Goal: Transaction & Acquisition: Purchase product/service

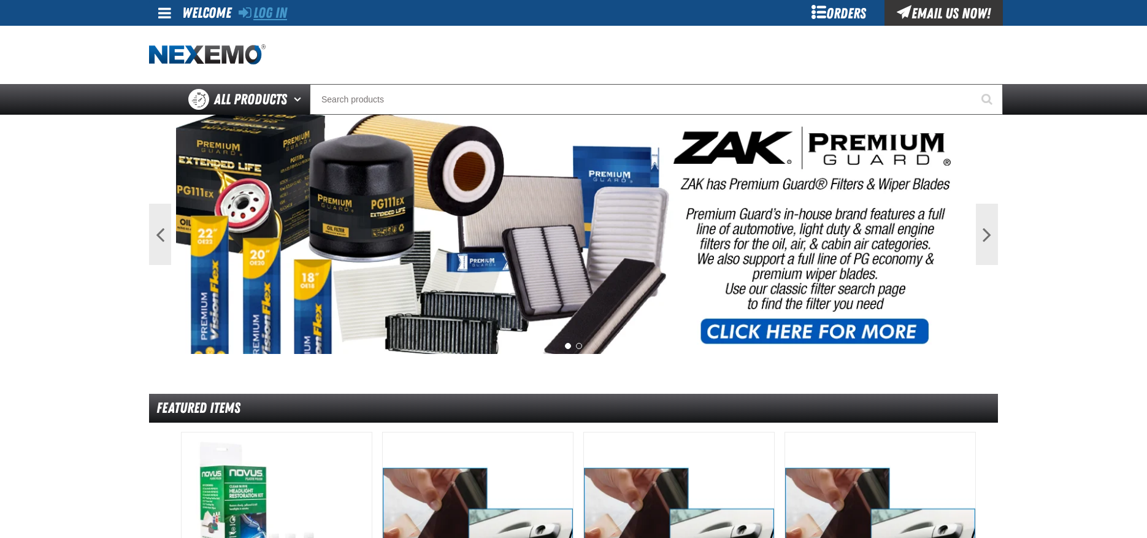
click at [275, 18] on link "Log In" at bounding box center [263, 12] width 48 height 17
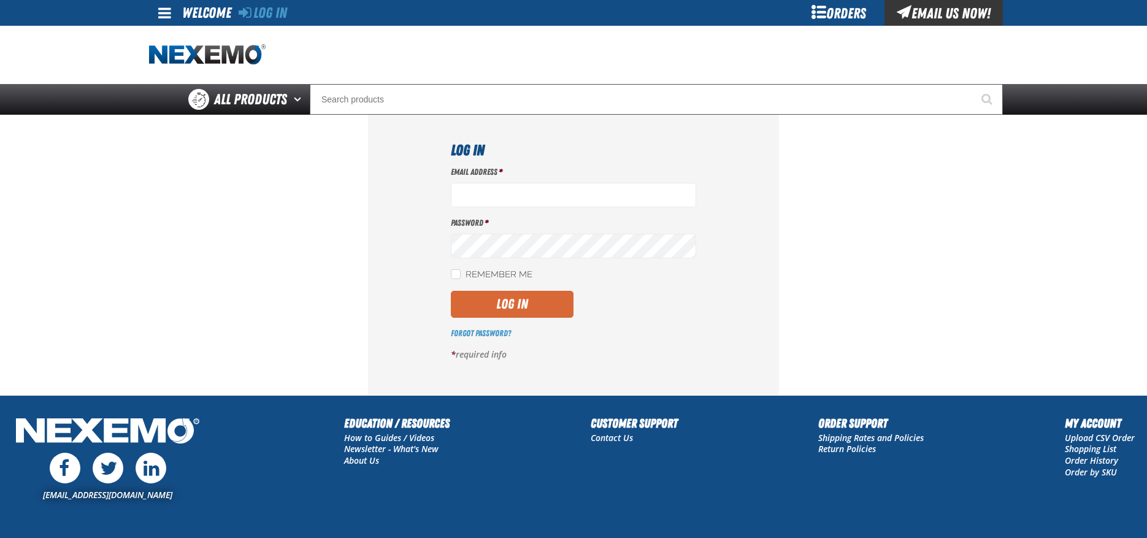
type input "mgrier@vtaig.com"
click at [517, 299] on button "Log In" at bounding box center [512, 304] width 123 height 27
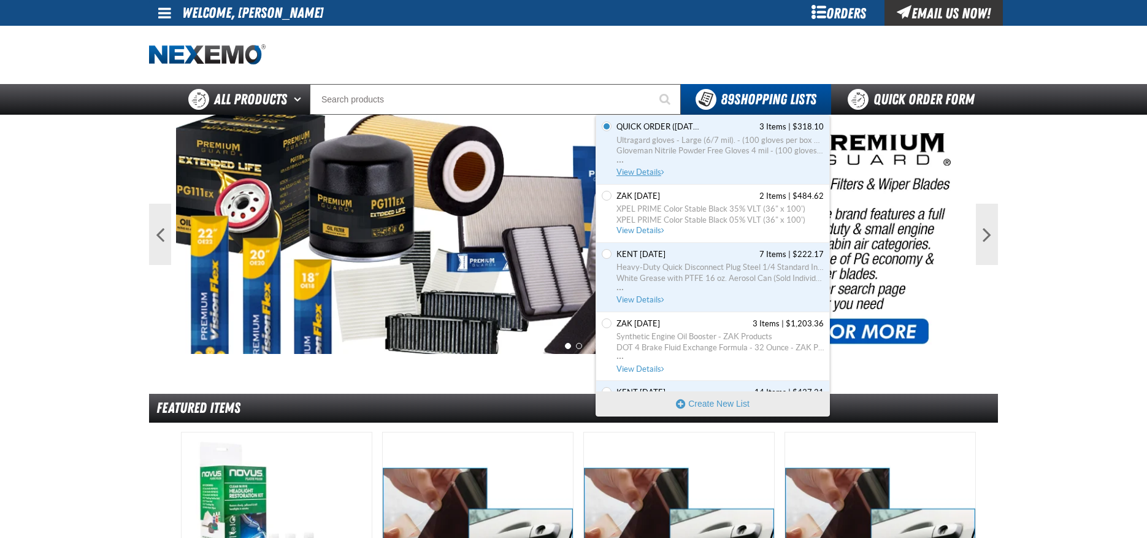
click at [722, 149] on span "Gloveman Nitrile Powder Free Gloves 4 mil - (100 gloves per box MIN 10 box orde…" at bounding box center [720, 150] width 207 height 11
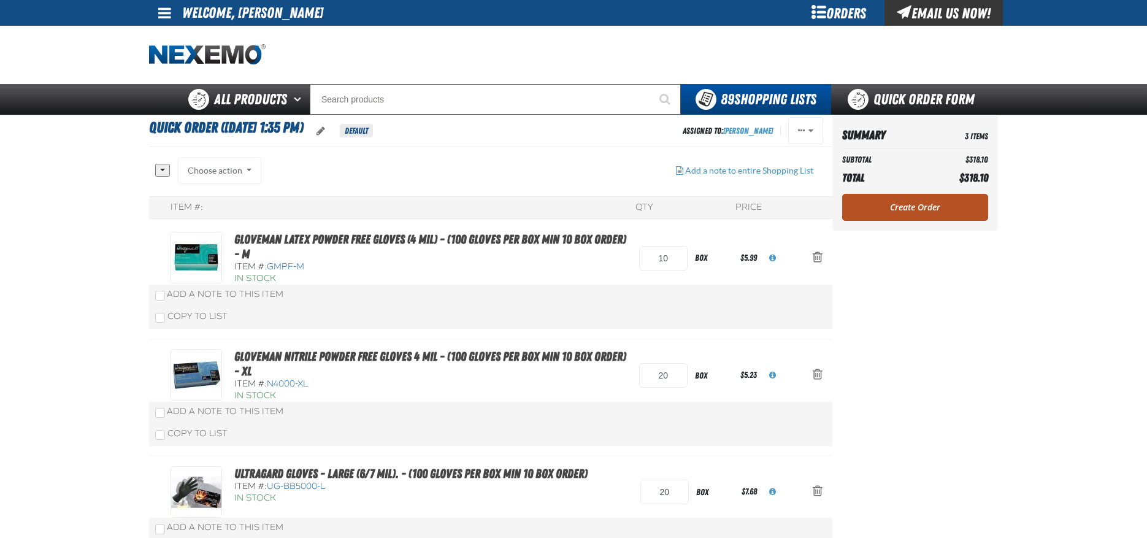
click at [926, 210] on link "Create Order" at bounding box center [915, 207] width 146 height 27
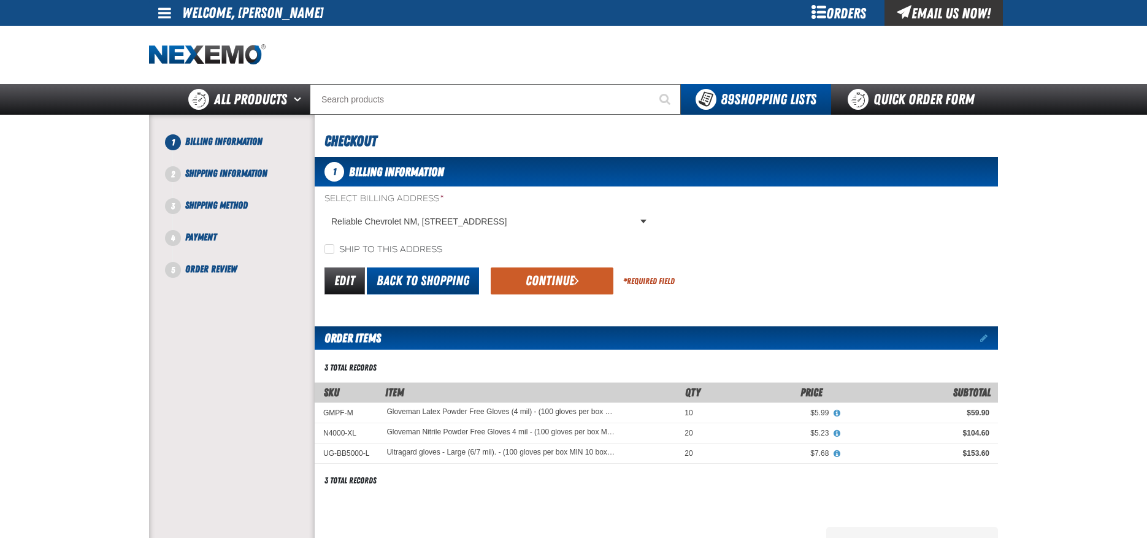
click at [427, 279] on link "Back to Shopping" at bounding box center [423, 280] width 112 height 27
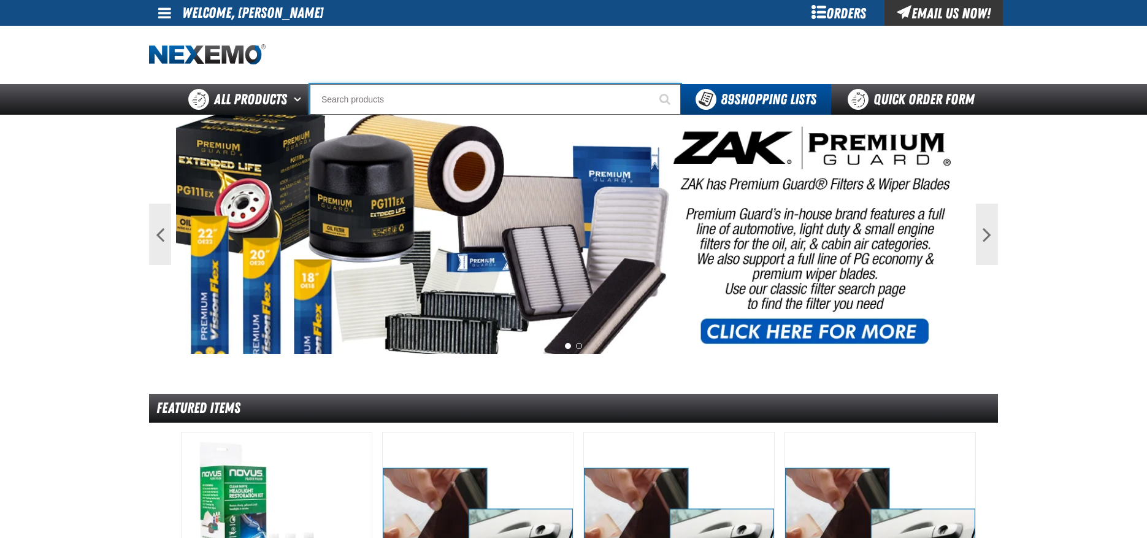
click at [475, 94] on input "Search" at bounding box center [495, 99] width 371 height 31
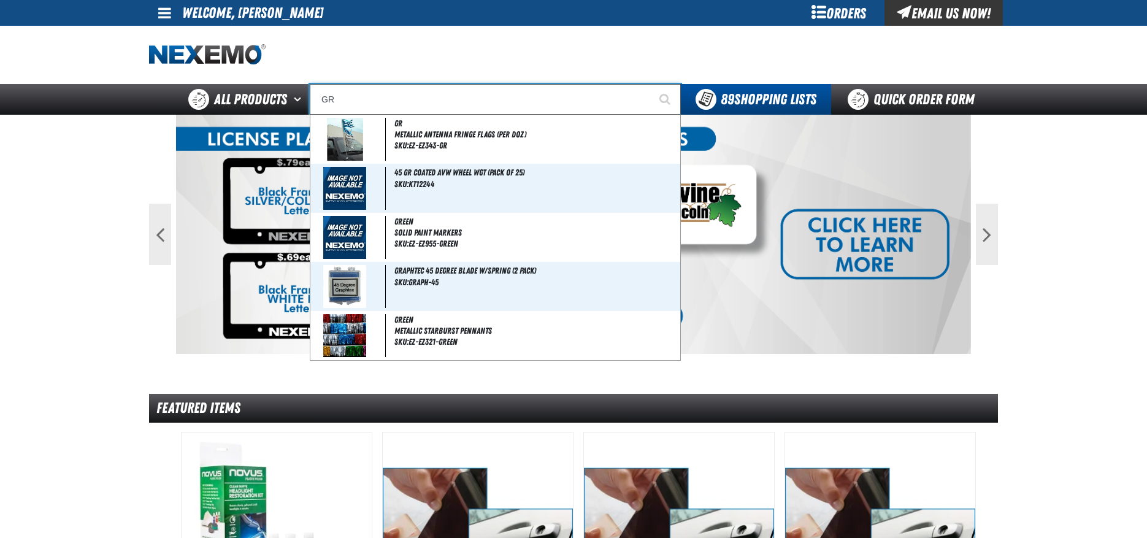
type input "GRE"
type input "GREEN"
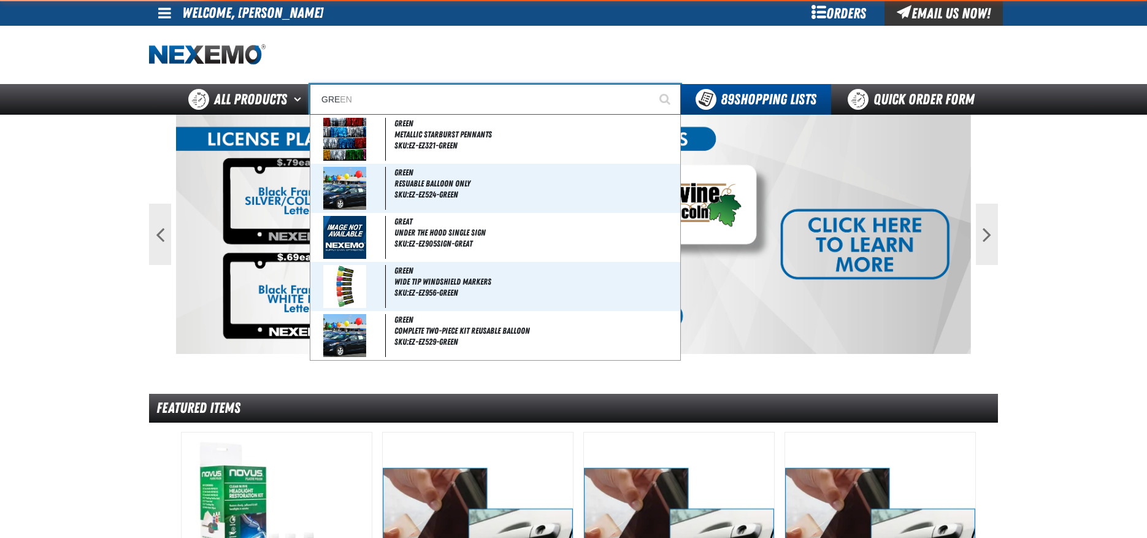
type input "GREY"
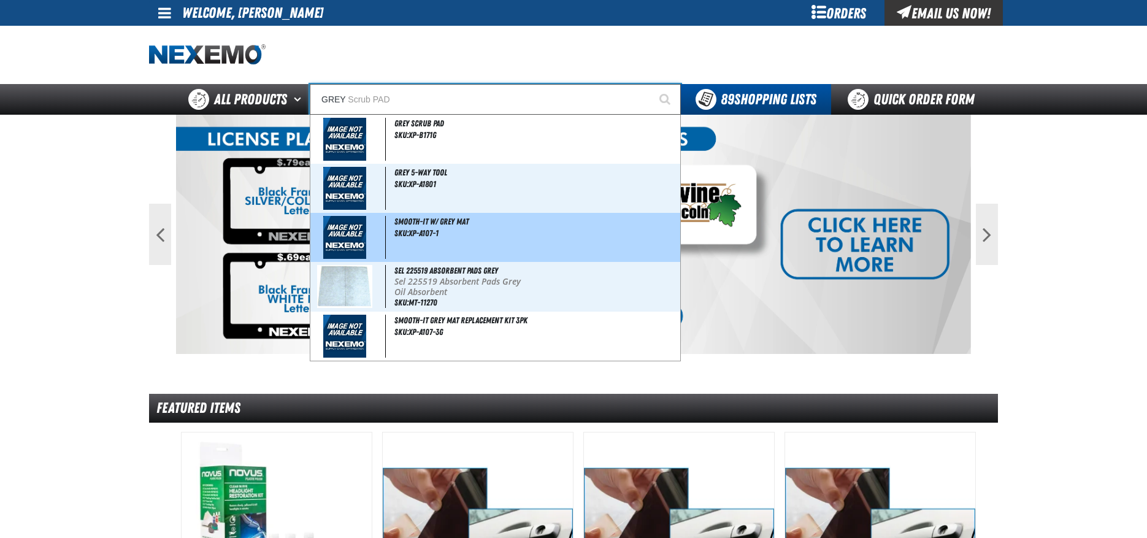
type input "GREY Scrub PAD"
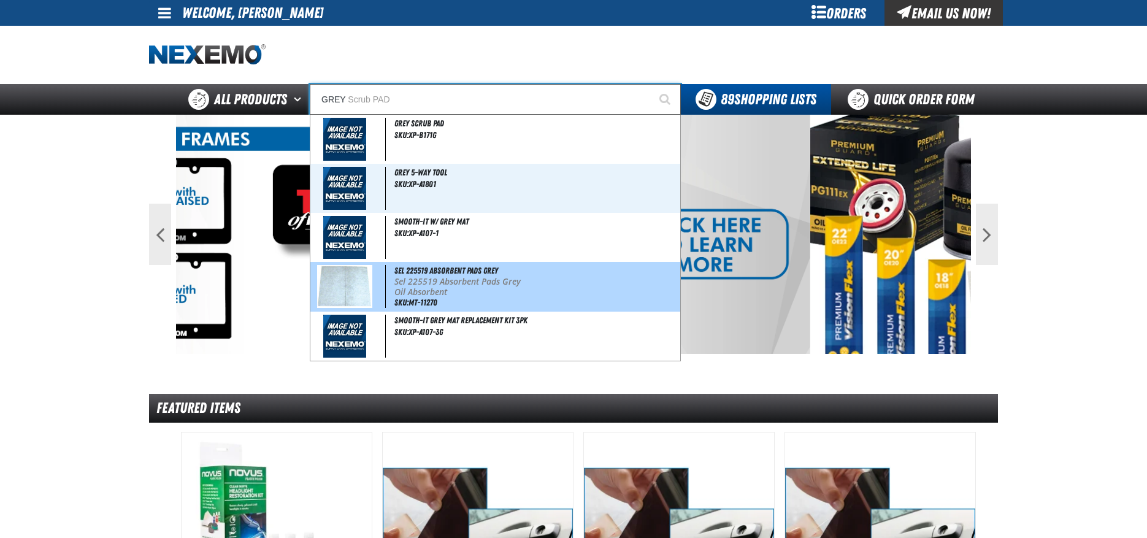
click at [467, 285] on p "Sel 225519 Absorbent Pads Grey" at bounding box center [535, 282] width 283 height 10
type input "Sel 225519 Absorbent Pads Grey"
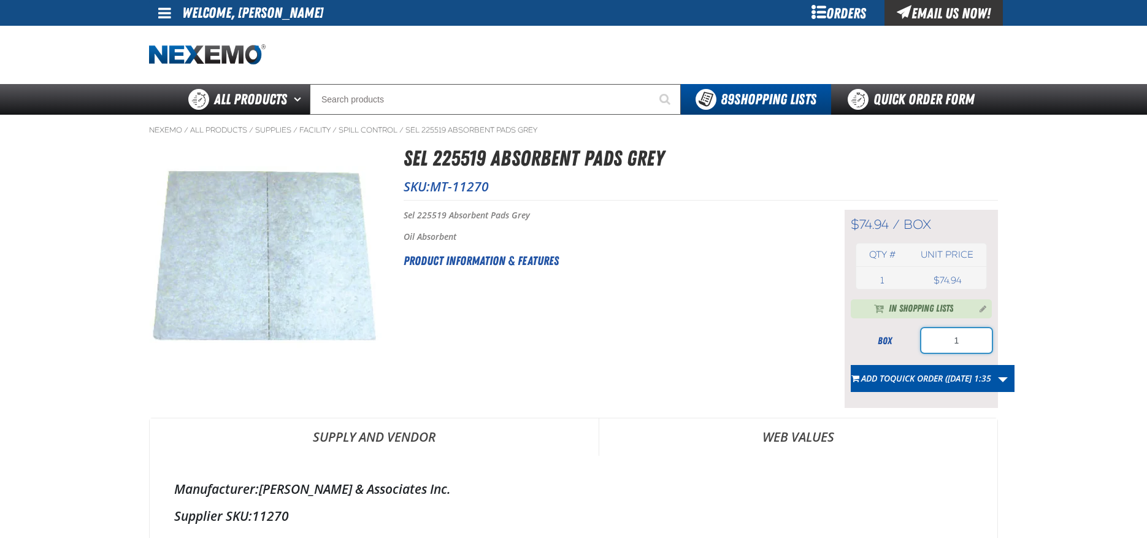
click at [966, 339] on input "1" at bounding box center [957, 340] width 71 height 25
type input "10"
drag, startPoint x: 495, startPoint y: 185, endPoint x: 435, endPoint y: 184, distance: 59.5
click at [435, 184] on p "SKU: MT-11270" at bounding box center [701, 186] width 595 height 17
click at [487, 157] on h1 "Sel 225519 Absorbent Pads Grey" at bounding box center [701, 158] width 595 height 33
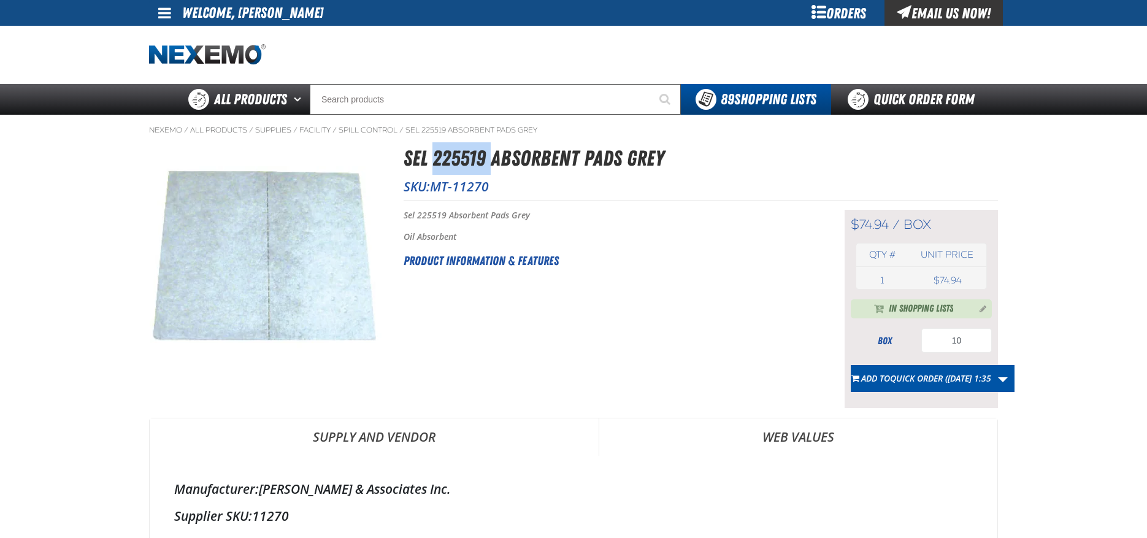
drag, startPoint x: 487, startPoint y: 157, endPoint x: 445, endPoint y: 157, distance: 41.7
click at [445, 157] on h1 "Sel 225519 Absorbent Pads Grey" at bounding box center [701, 158] width 595 height 33
copy h1 "225519"
click at [936, 101] on link "Quick Order Form" at bounding box center [914, 99] width 166 height 31
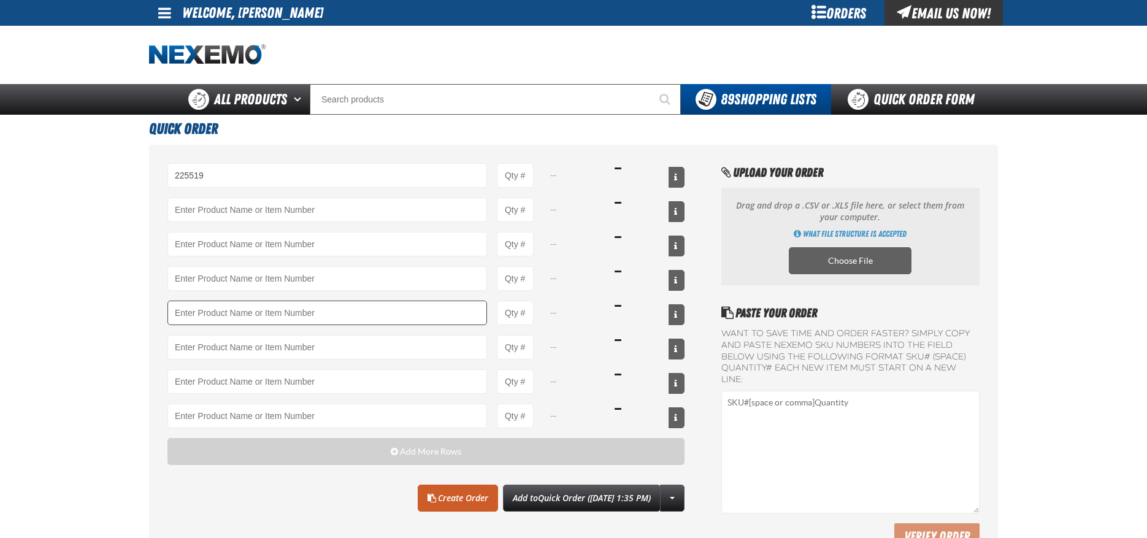
type input "225519"
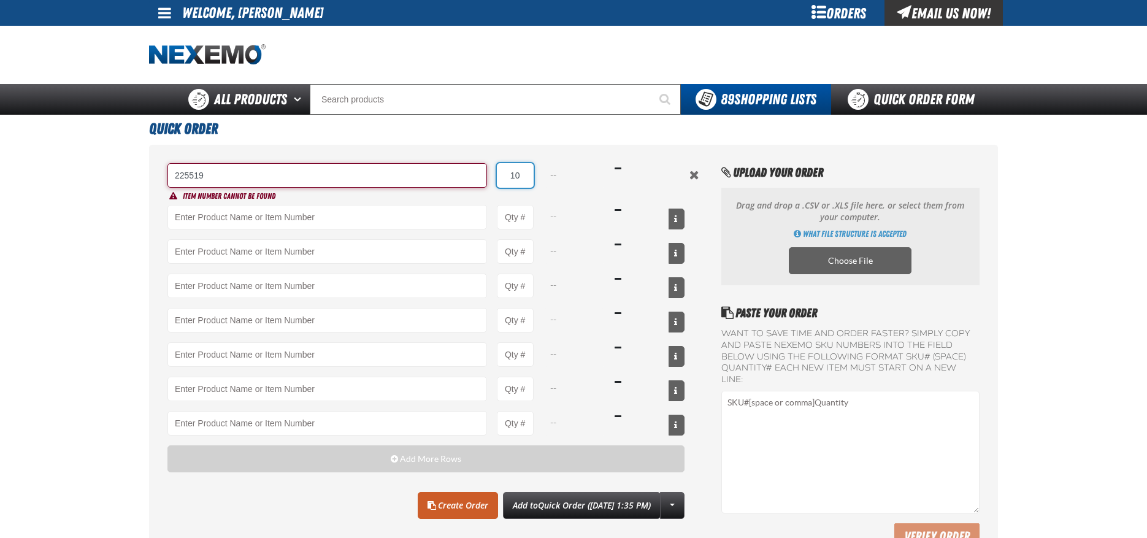
type input "10"
click at [219, 176] on input "225519" at bounding box center [327, 175] width 320 height 25
type input "2"
type input "G"
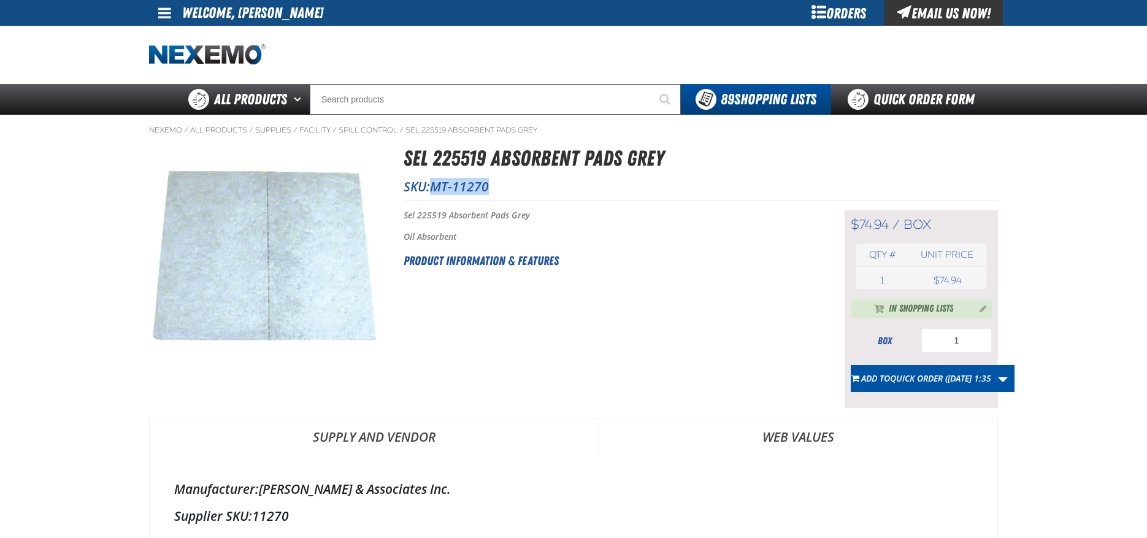
drag, startPoint x: 491, startPoint y: 189, endPoint x: 435, endPoint y: 192, distance: 55.9
click at [435, 192] on p "SKU: MT-11270" at bounding box center [701, 186] width 595 height 17
copy span "MT-11270"
click at [876, 96] on link "Quick Order Form" at bounding box center [914, 99] width 166 height 31
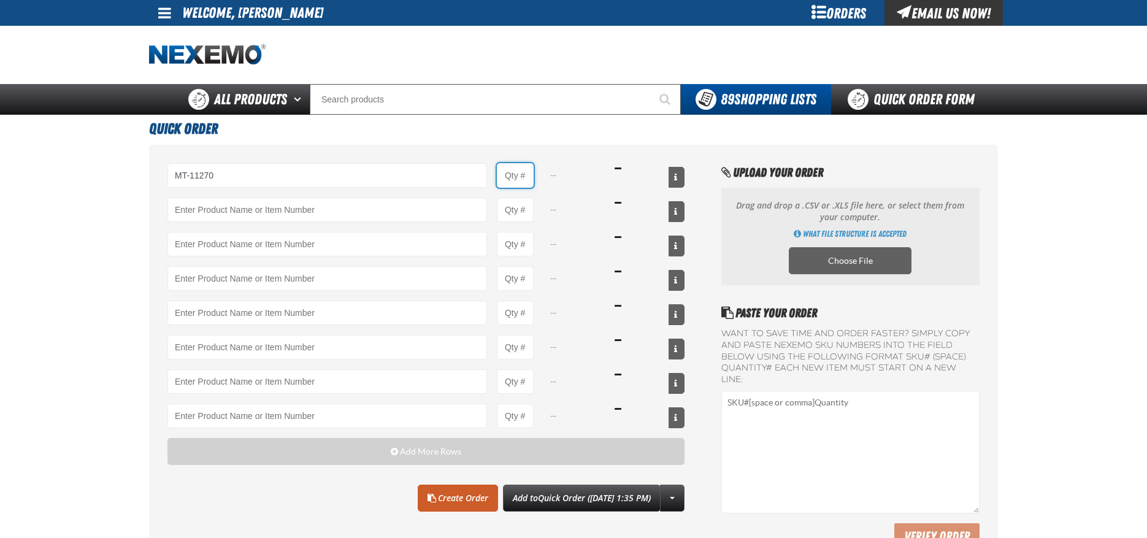
click at [525, 172] on input "Product Quantity" at bounding box center [515, 175] width 37 height 25
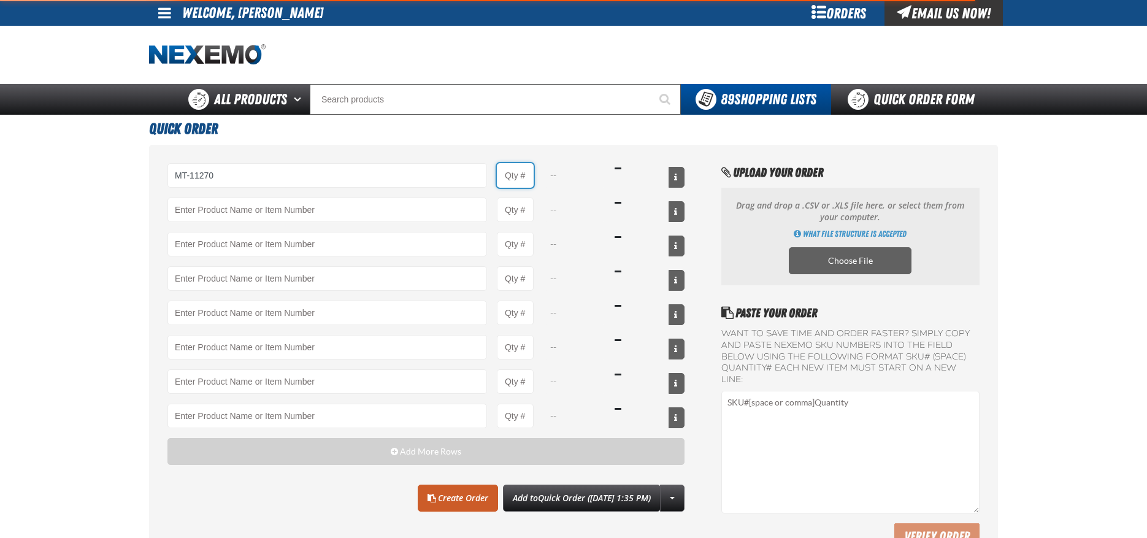
type input "MT-11270 - Sel 225519 Absorbent Pads Grey"
type input "1"
select select "box"
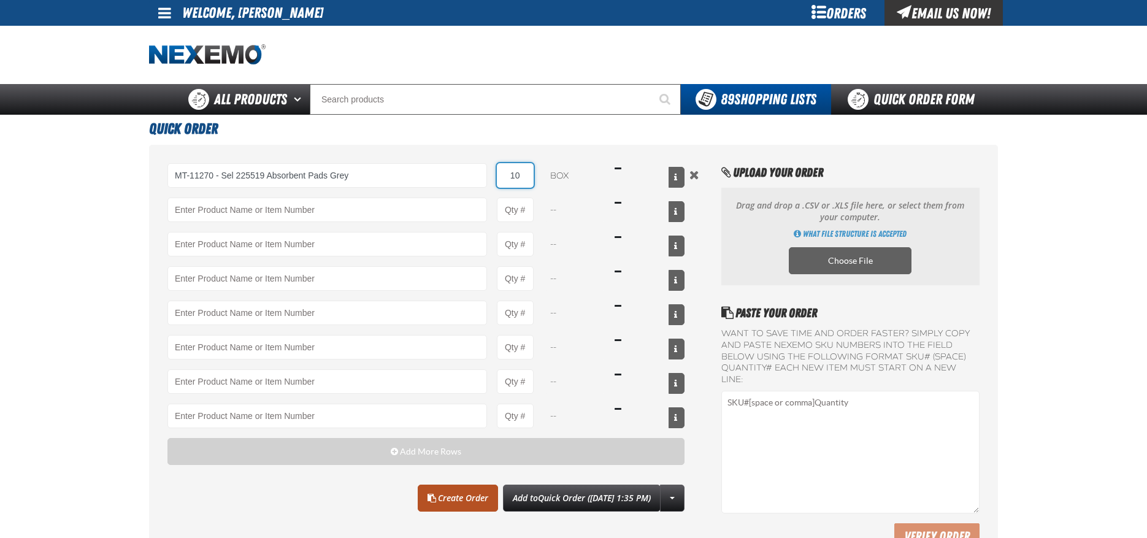
type input "10"
click at [451, 491] on link "Create Order" at bounding box center [458, 498] width 80 height 27
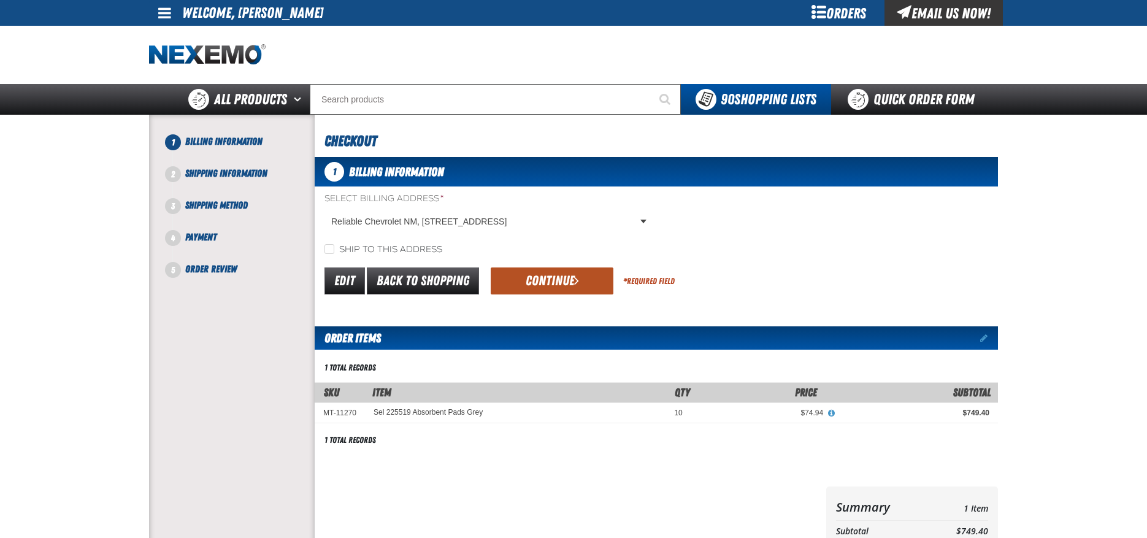
click at [542, 281] on button "Continue" at bounding box center [552, 280] width 123 height 27
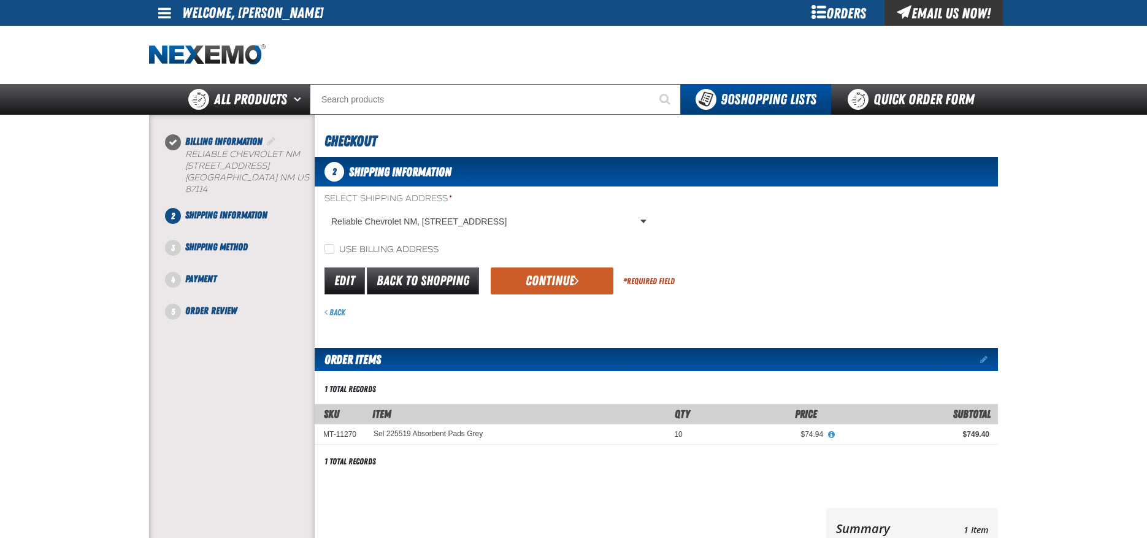
click at [542, 281] on button "Continue" at bounding box center [552, 280] width 123 height 27
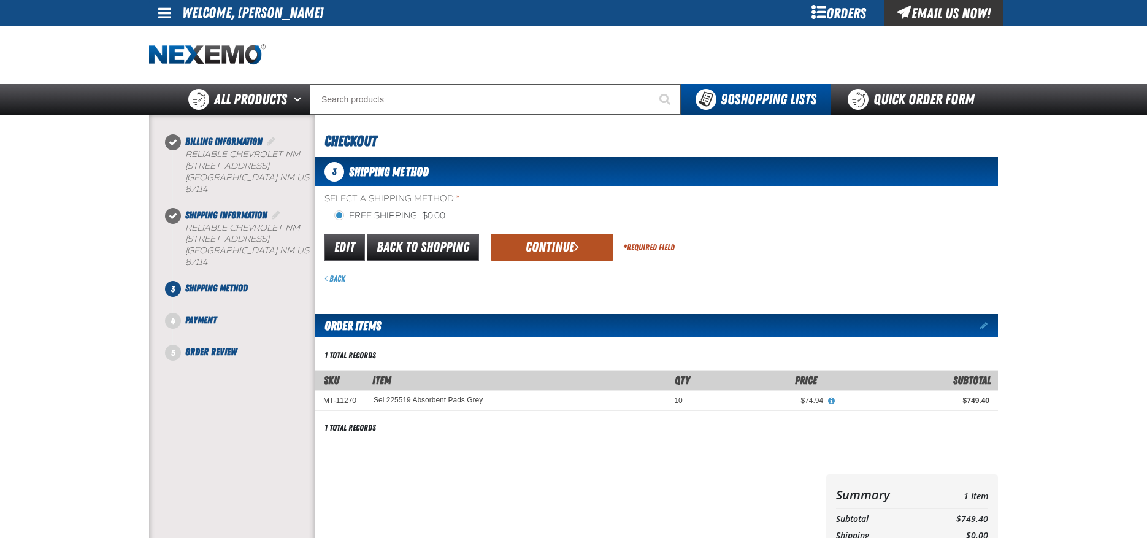
click at [558, 243] on button "Continue" at bounding box center [552, 247] width 123 height 27
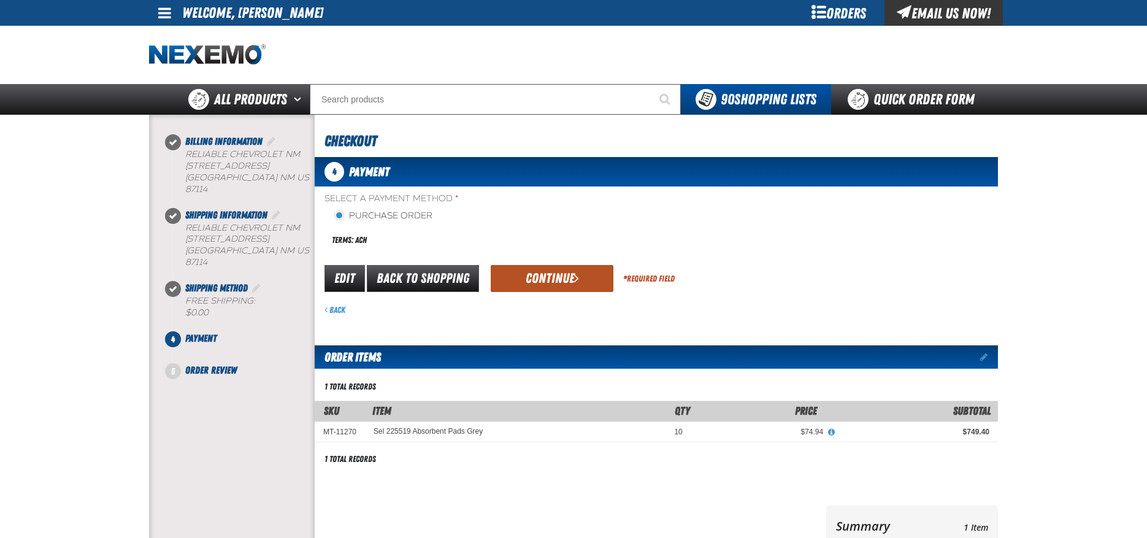
click at [558, 279] on button "Continue" at bounding box center [552, 278] width 123 height 27
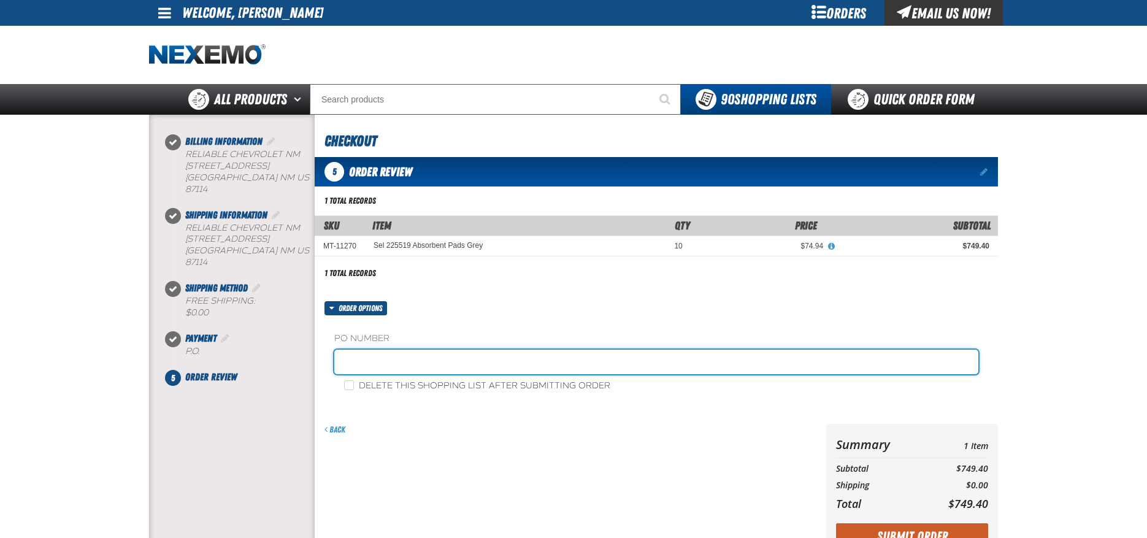
click at [488, 366] on input "text" at bounding box center [656, 362] width 644 height 25
click at [402, 355] on input "333976MAT" at bounding box center [656, 362] width 644 height 25
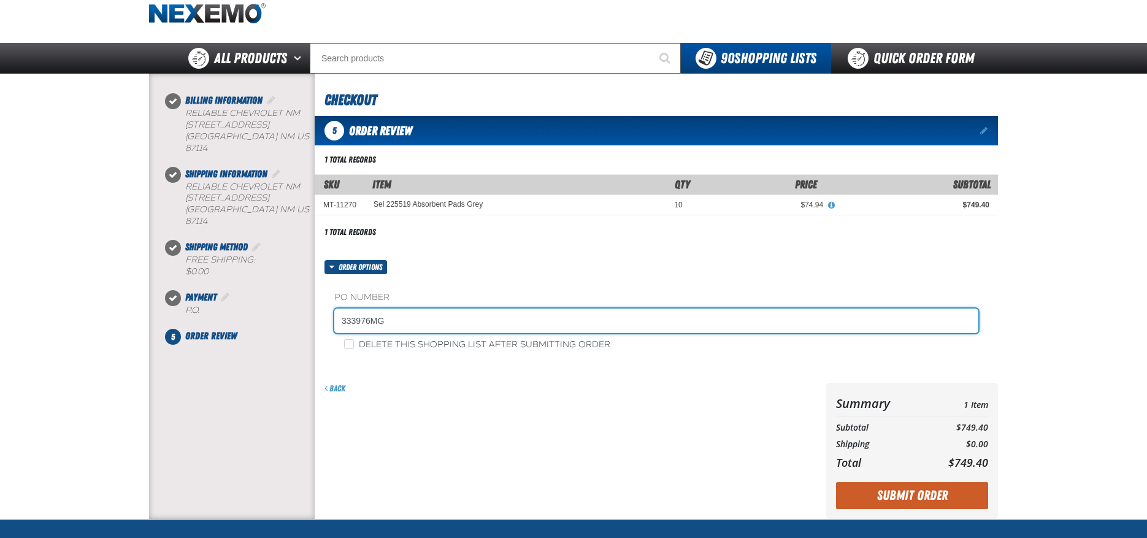
scroll to position [61, 0]
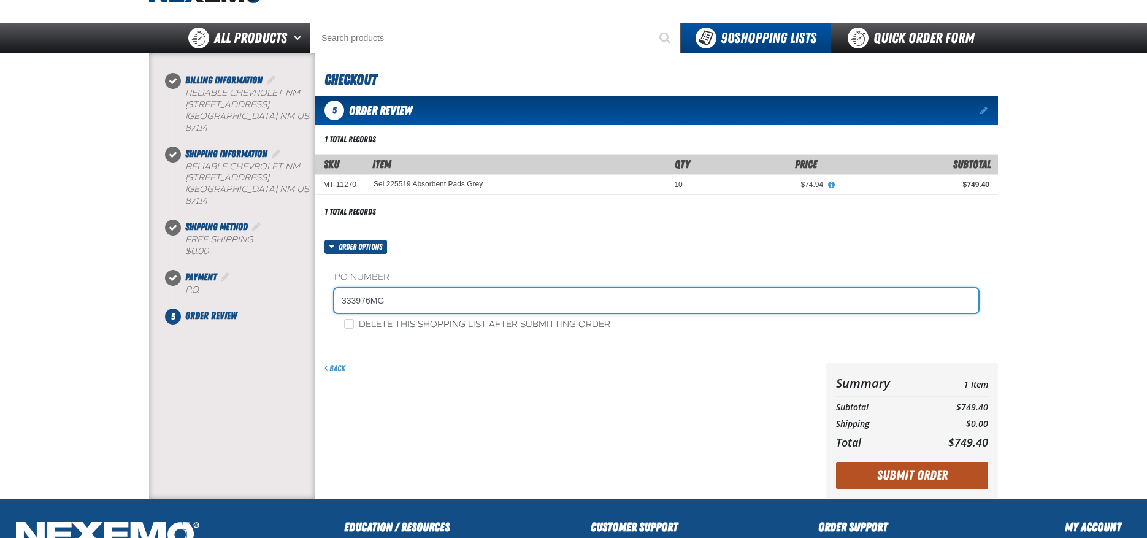
type input "333976MG"
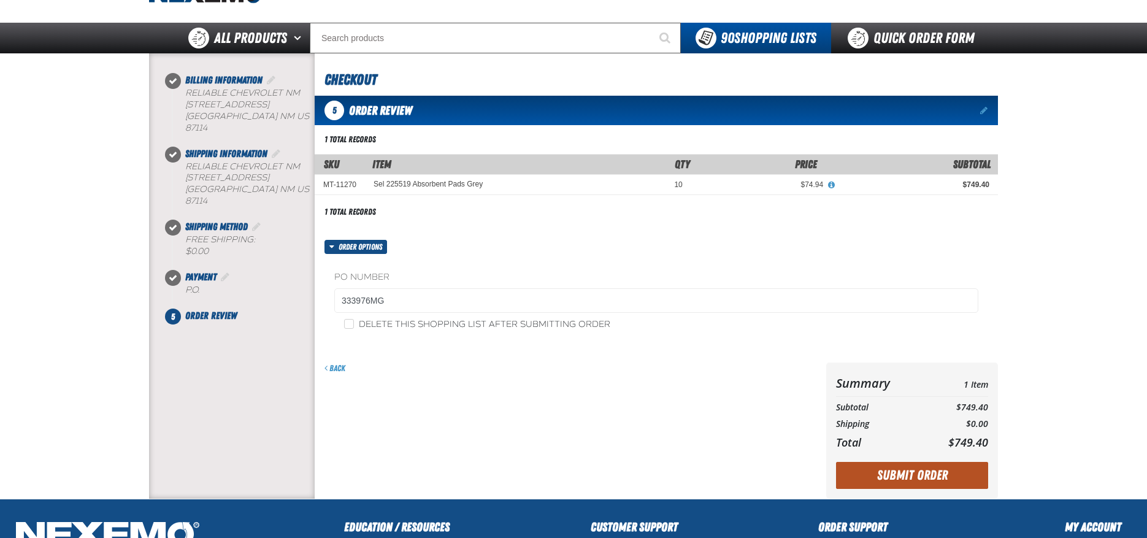
click at [936, 476] on button "Submit Order" at bounding box center [912, 475] width 152 height 27
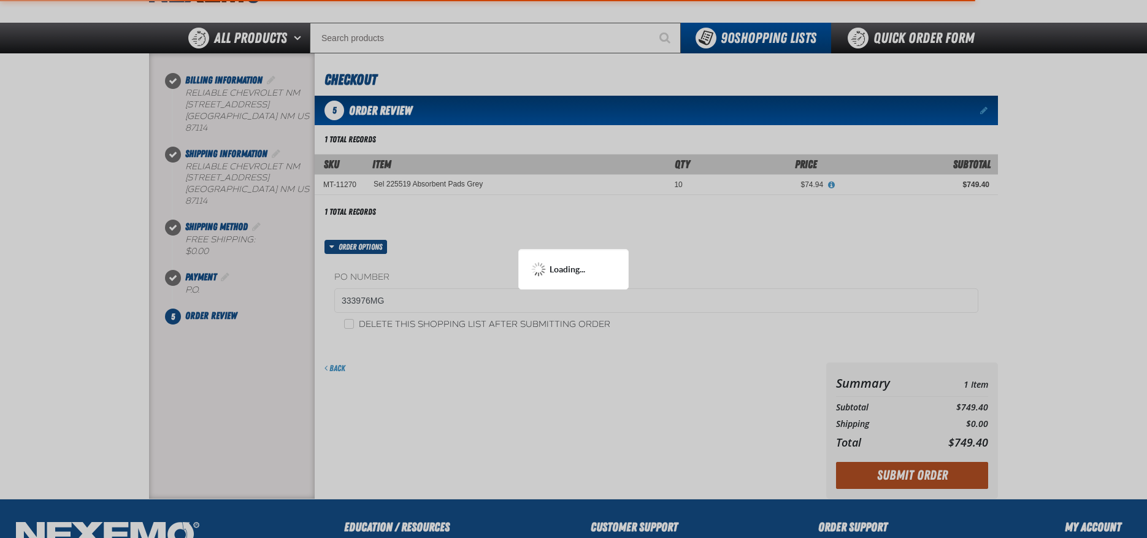
click at [836, 462] on button "Submit Order" at bounding box center [912, 475] width 152 height 27
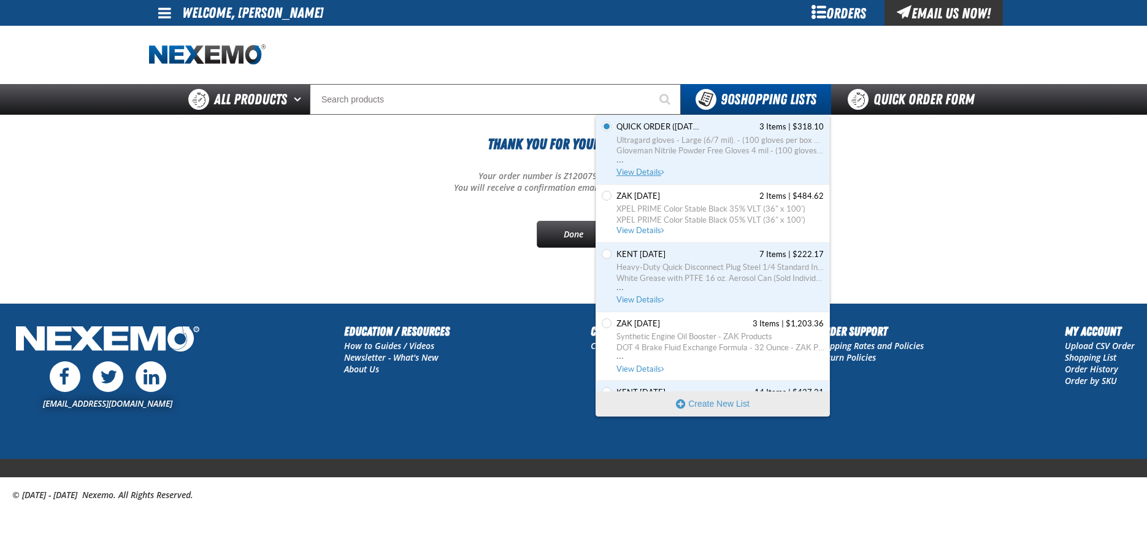
click at [695, 142] on span "Ultragard gloves - Large (6/7 mil). - (100 gloves per box MIN 10 box order)" at bounding box center [720, 140] width 207 height 11
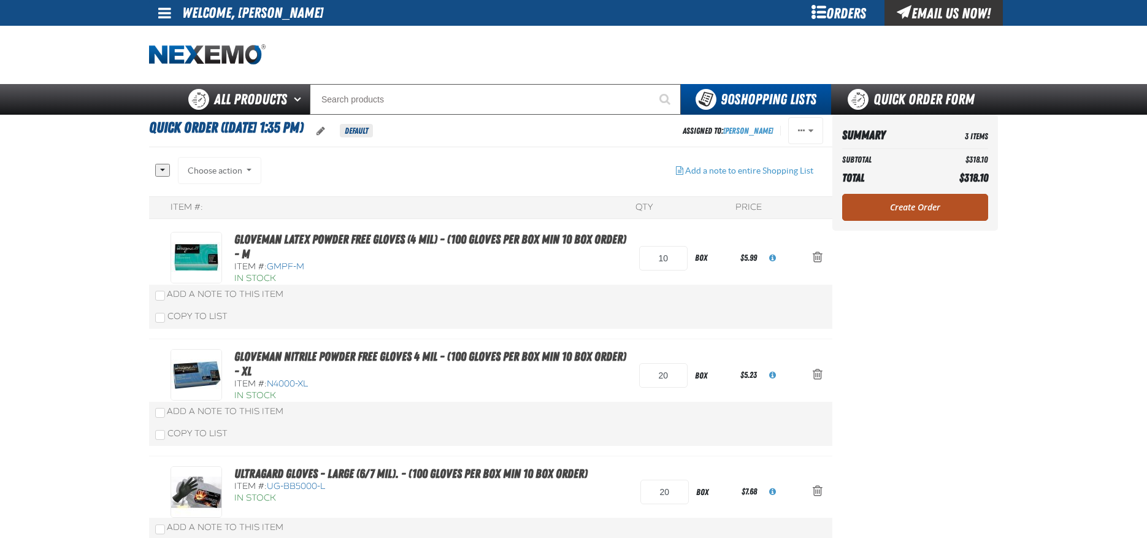
click at [915, 206] on link "Create Order" at bounding box center [915, 207] width 146 height 27
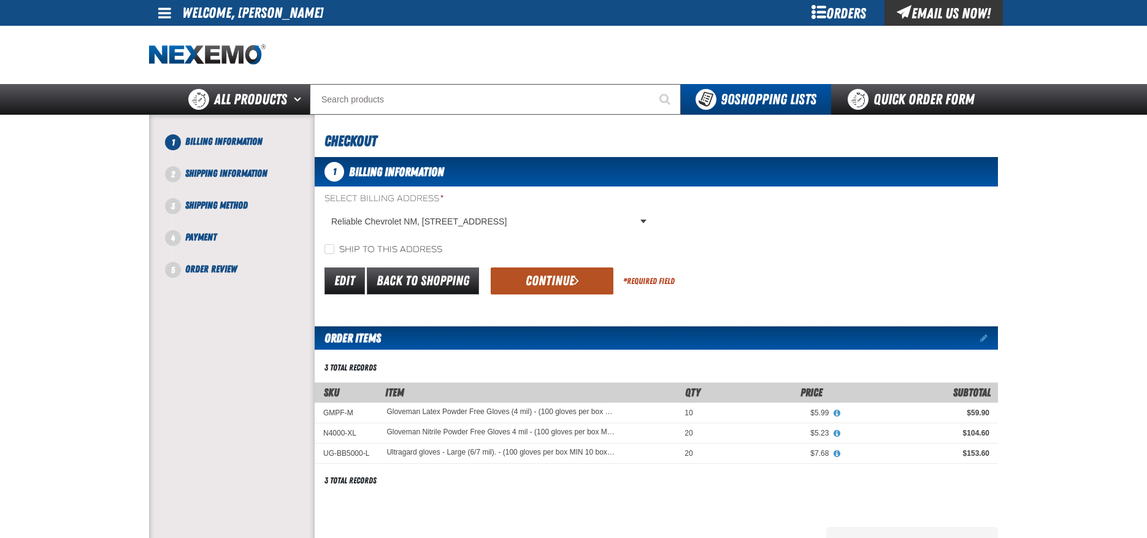
click at [545, 277] on button "Continue" at bounding box center [552, 280] width 123 height 27
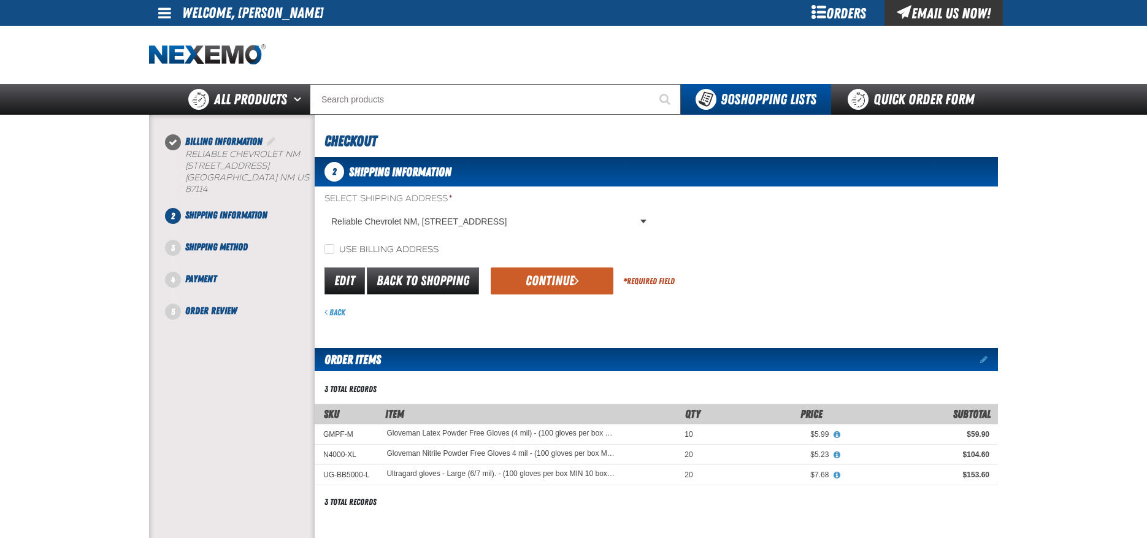
click at [545, 277] on button "Continue" at bounding box center [552, 280] width 123 height 27
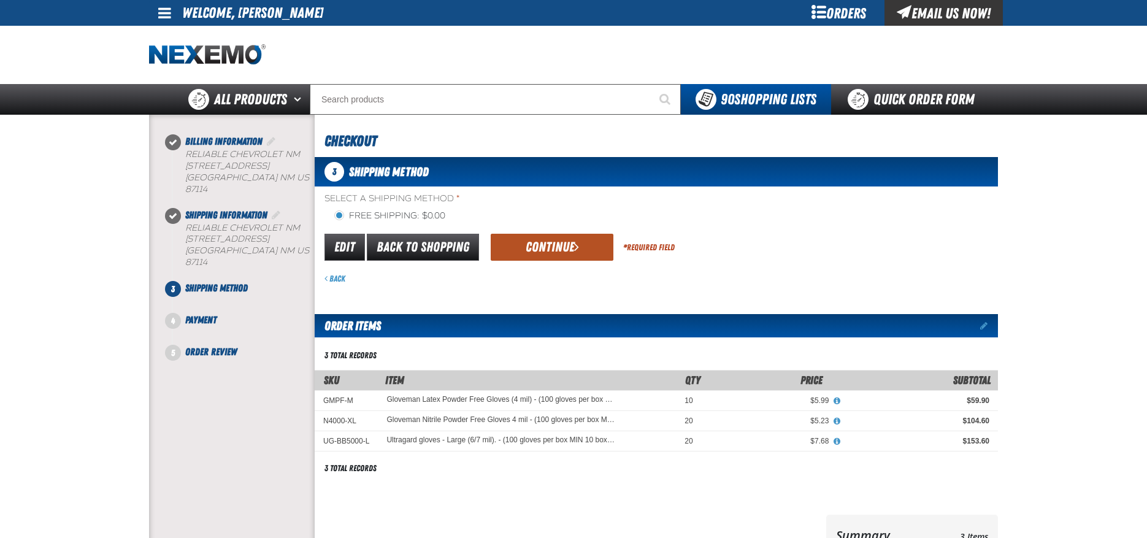
click at [553, 248] on button "Continue" at bounding box center [552, 247] width 123 height 27
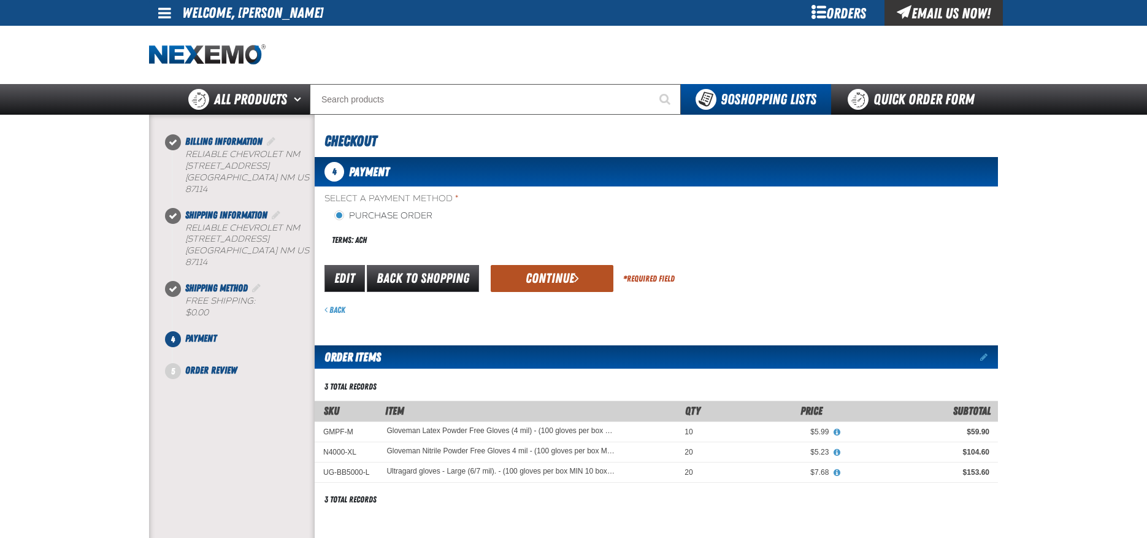
click at [557, 274] on button "Continue" at bounding box center [552, 278] width 123 height 27
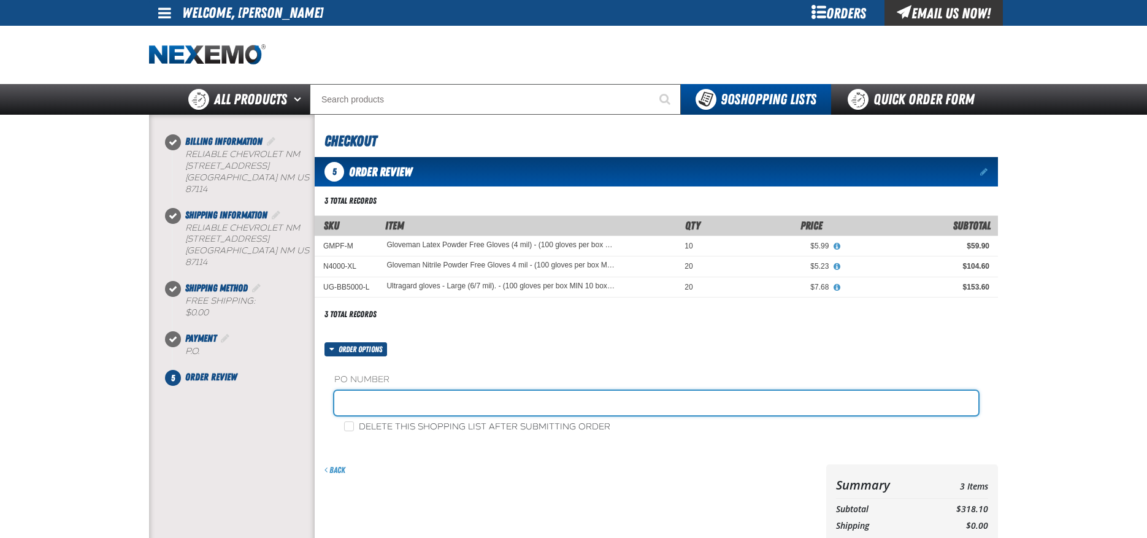
click at [411, 399] on input "text" at bounding box center [656, 403] width 644 height 25
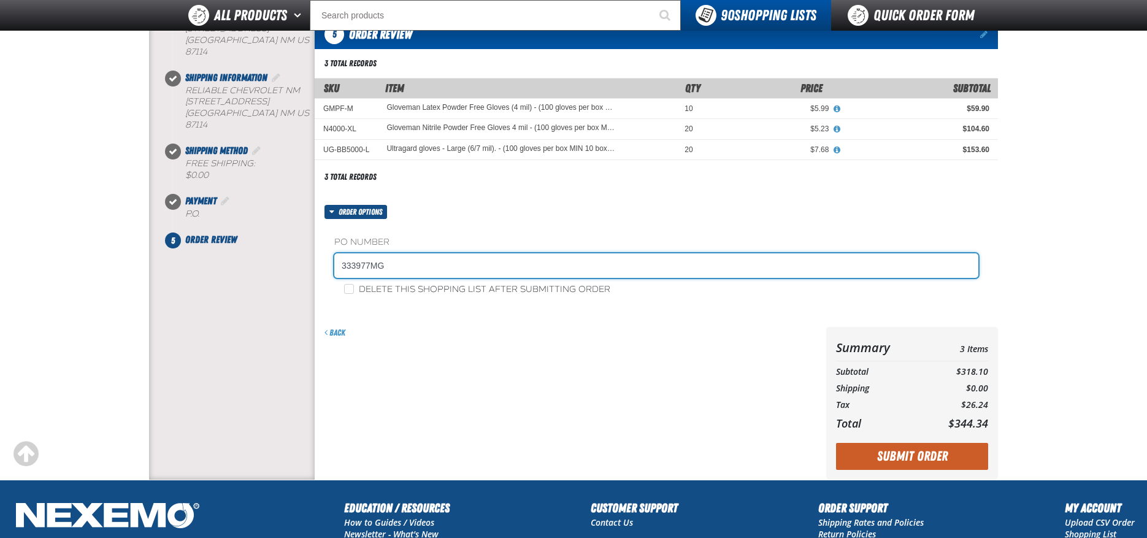
scroll to position [123, 0]
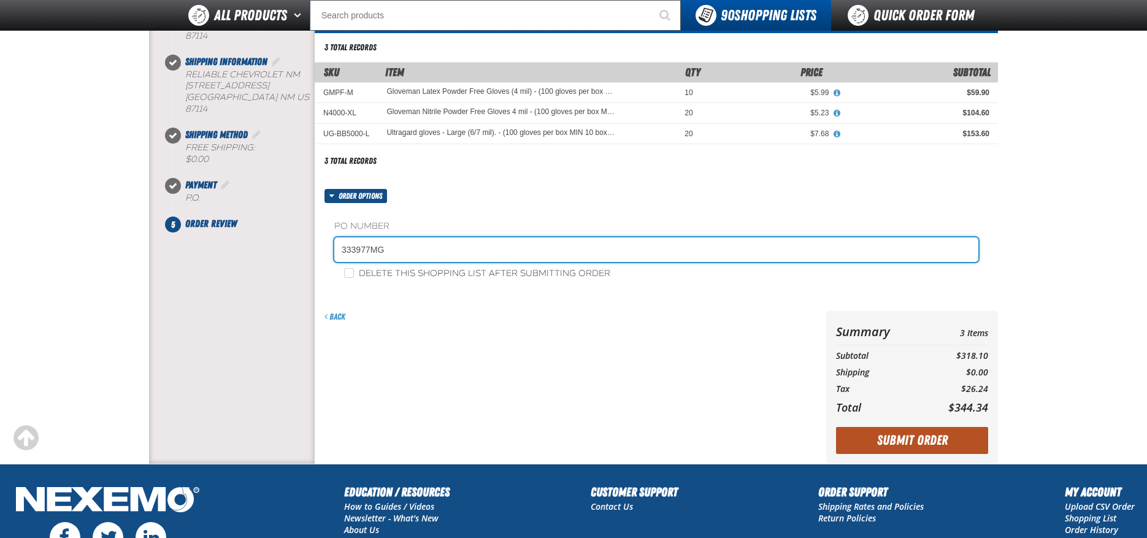
type input "333977MG"
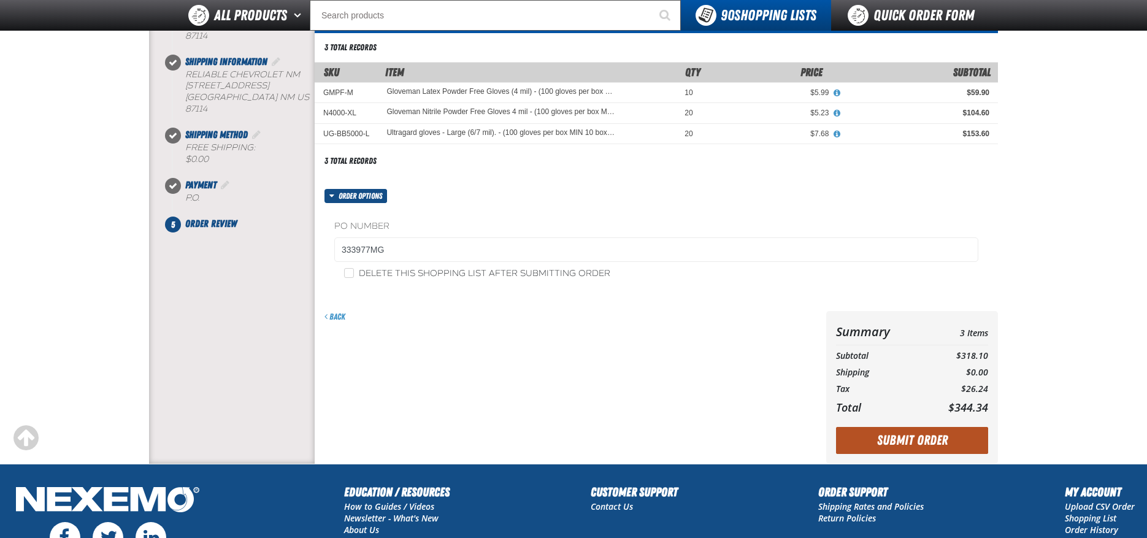
click at [894, 432] on button "Submit Order" at bounding box center [912, 440] width 152 height 27
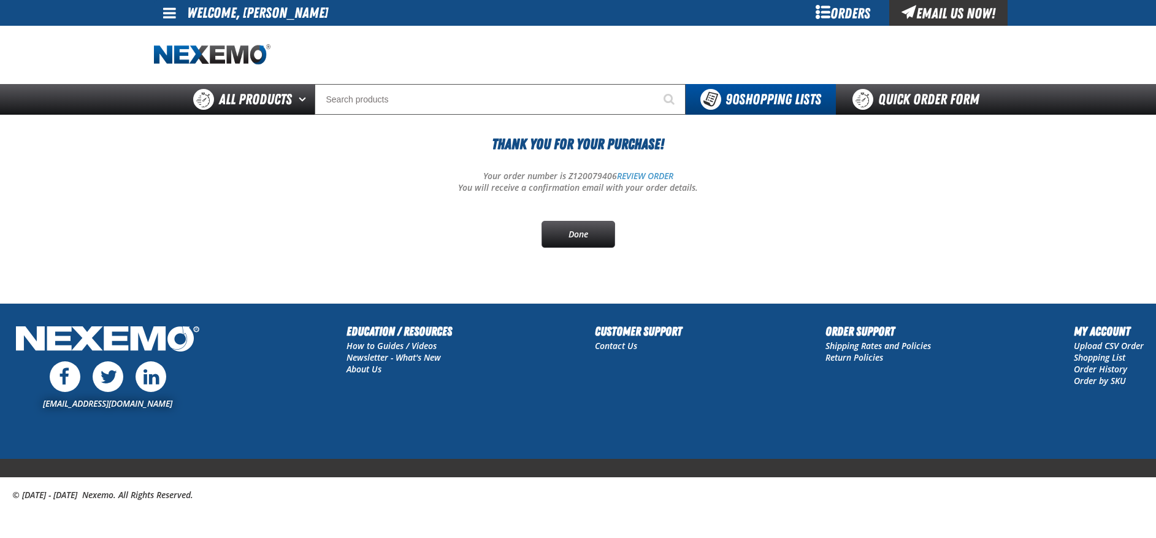
click at [164, 13] on span at bounding box center [169, 13] width 13 height 15
click at [187, 59] on link "Sign Out Sign Out" at bounding box center [181, 60] width 42 height 12
